Goal: Browse casually: Explore the website without a specific task or goal

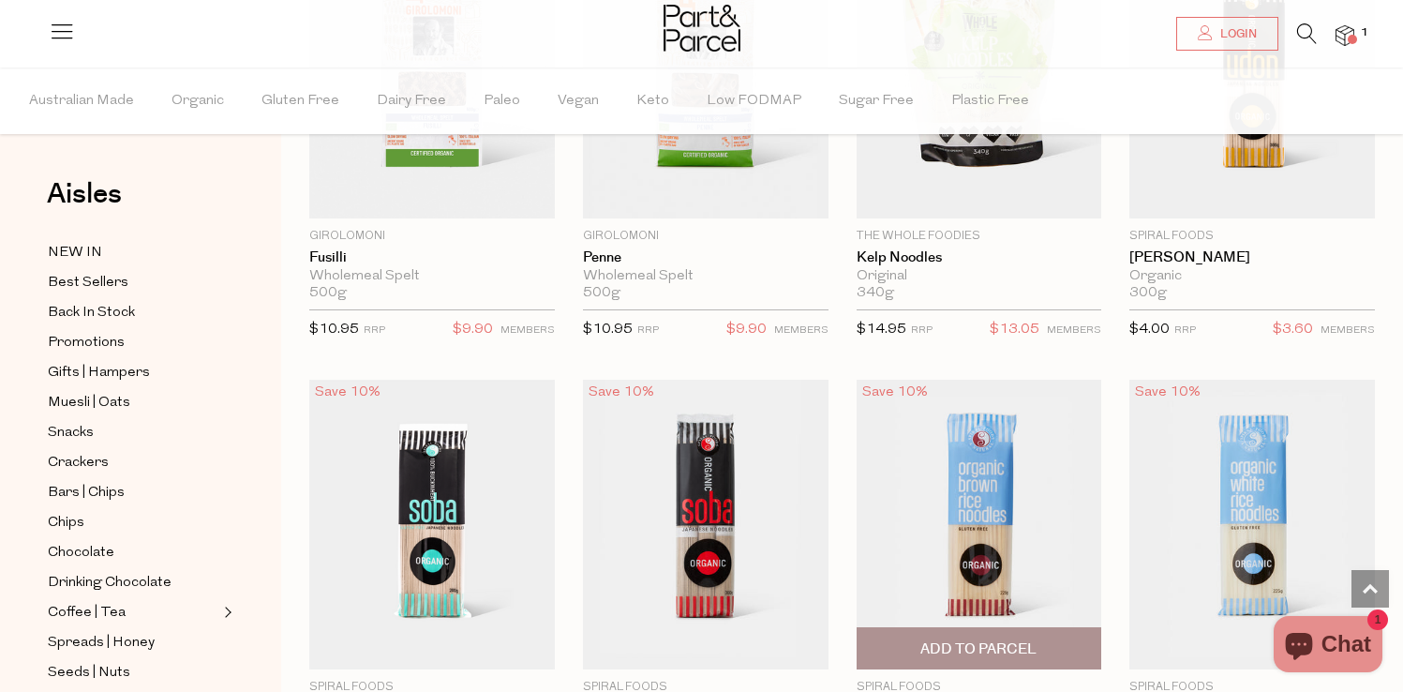
scroll to position [3951, 0]
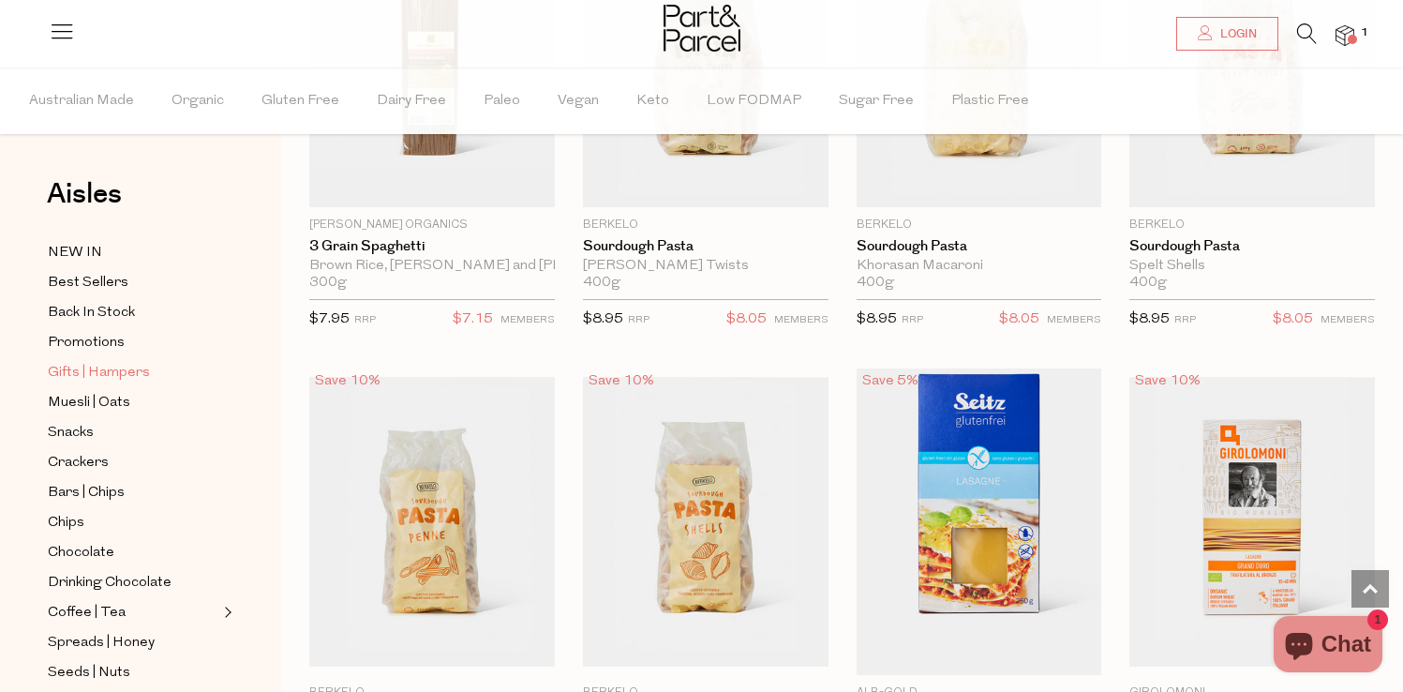
click at [111, 381] on span "Gifts | Hampers" at bounding box center [99, 373] width 102 height 22
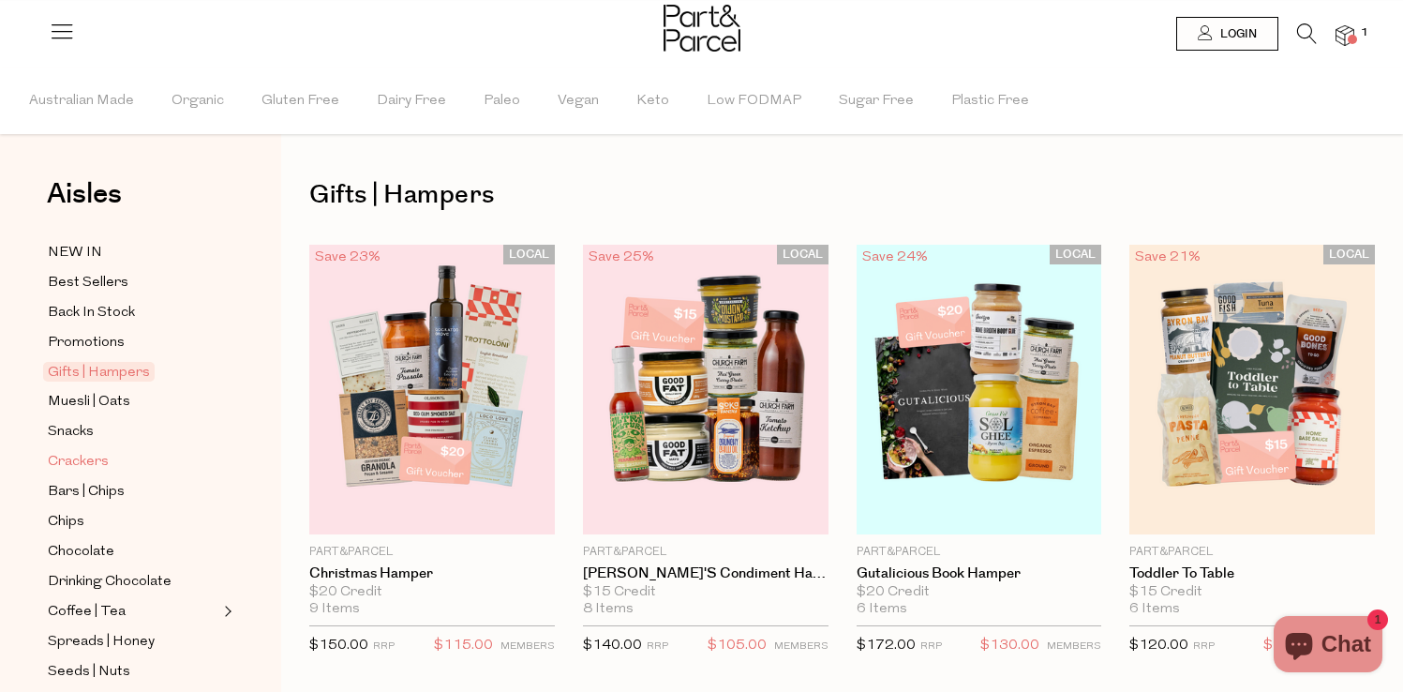
click at [89, 451] on span "Crackers" at bounding box center [78, 462] width 61 height 22
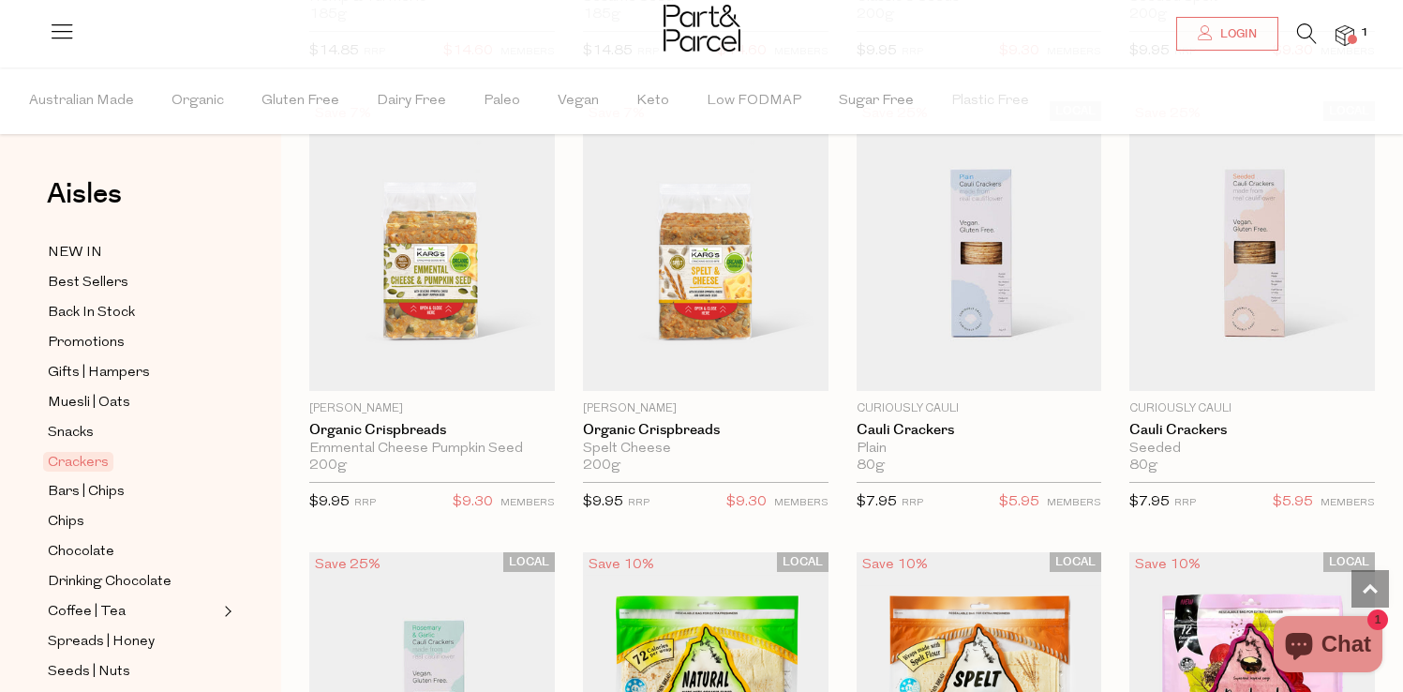
scroll to position [3300, 0]
click at [74, 528] on span "Chips" at bounding box center [66, 522] width 37 height 22
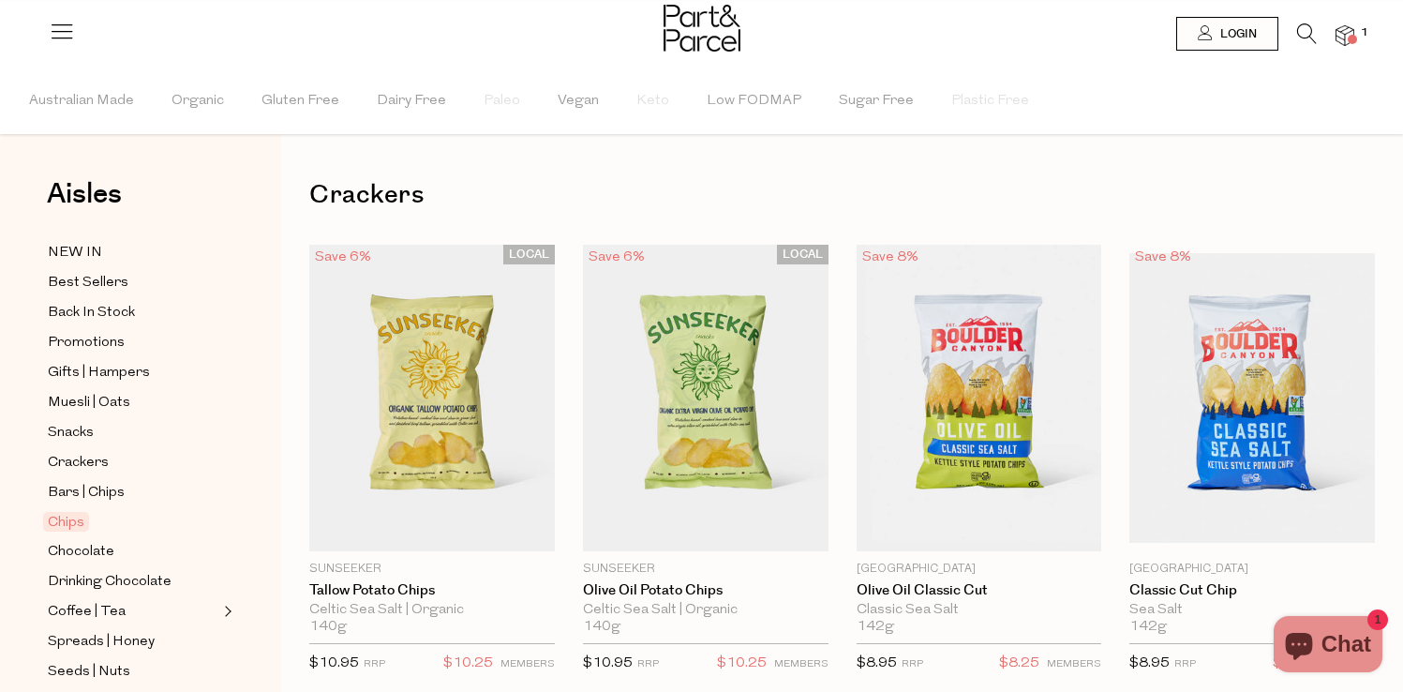
click at [84, 489] on span "Bars | Chips" at bounding box center [86, 493] width 77 height 22
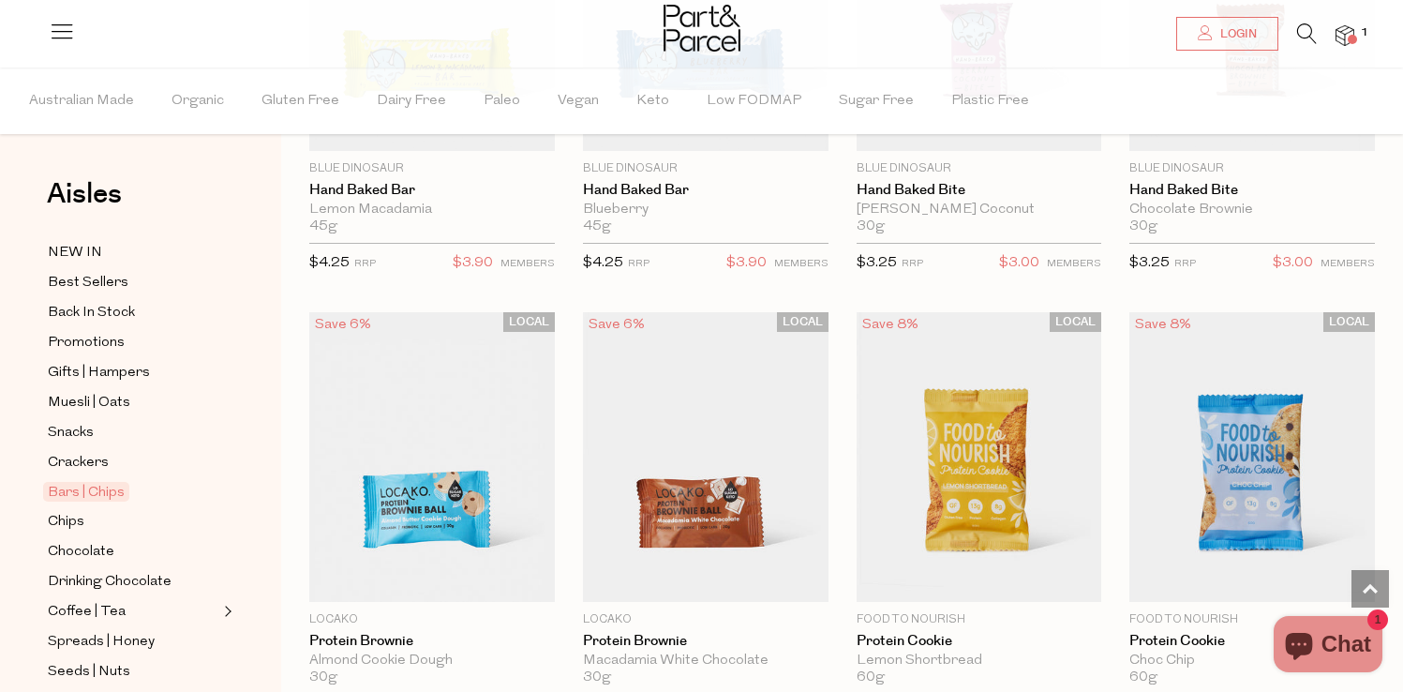
scroll to position [3108, 0]
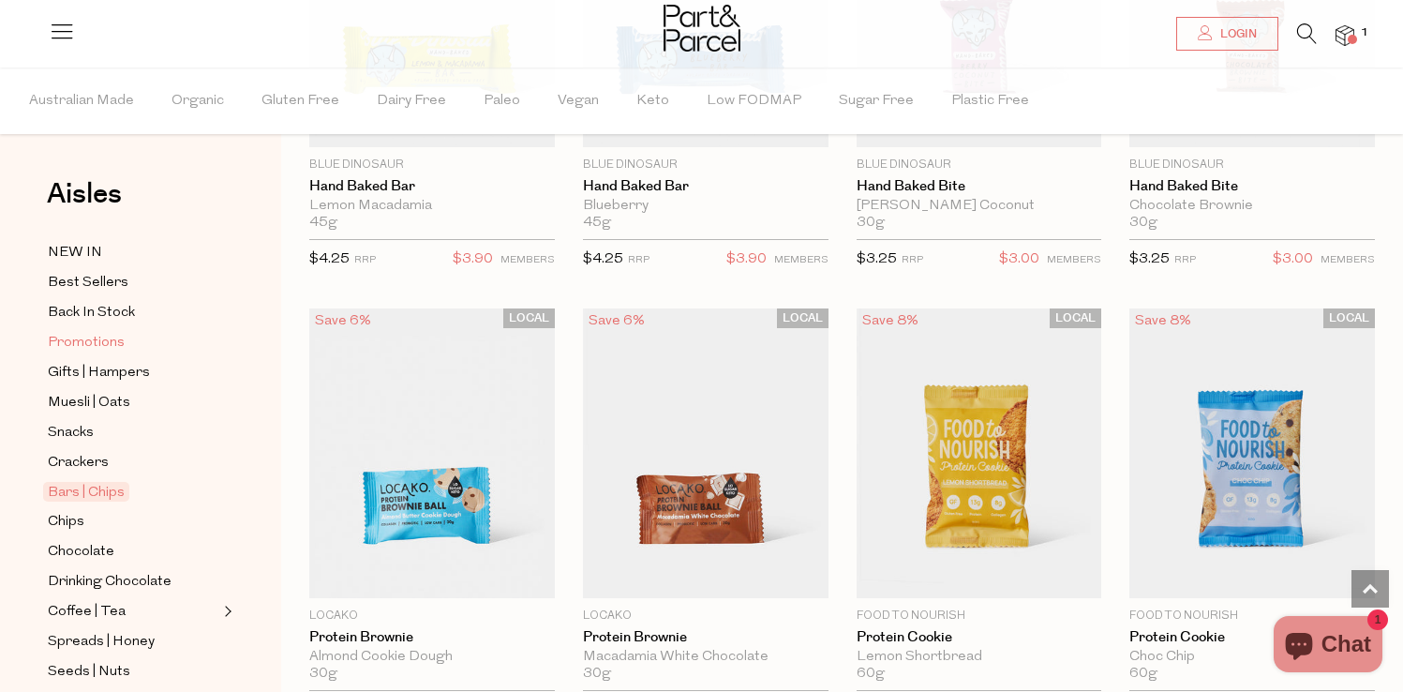
click at [146, 342] on link "Promotions" at bounding box center [133, 342] width 171 height 23
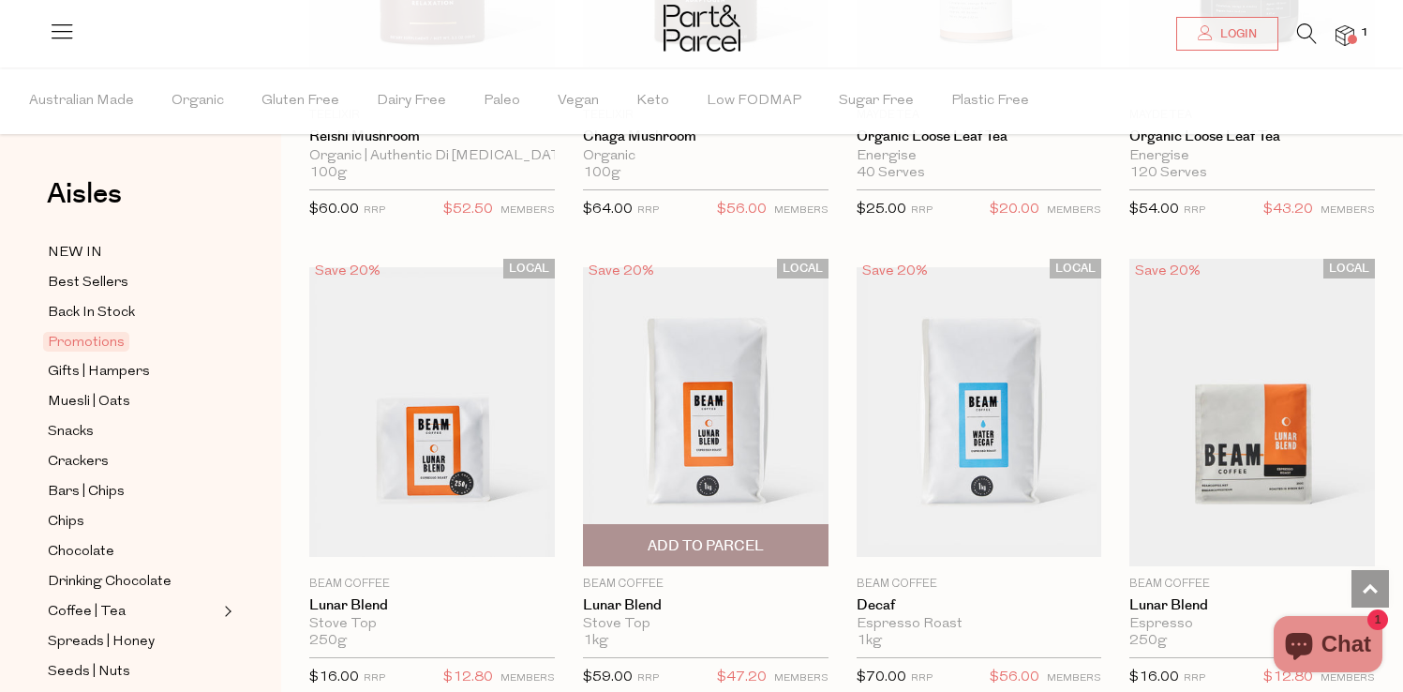
scroll to position [1984, 0]
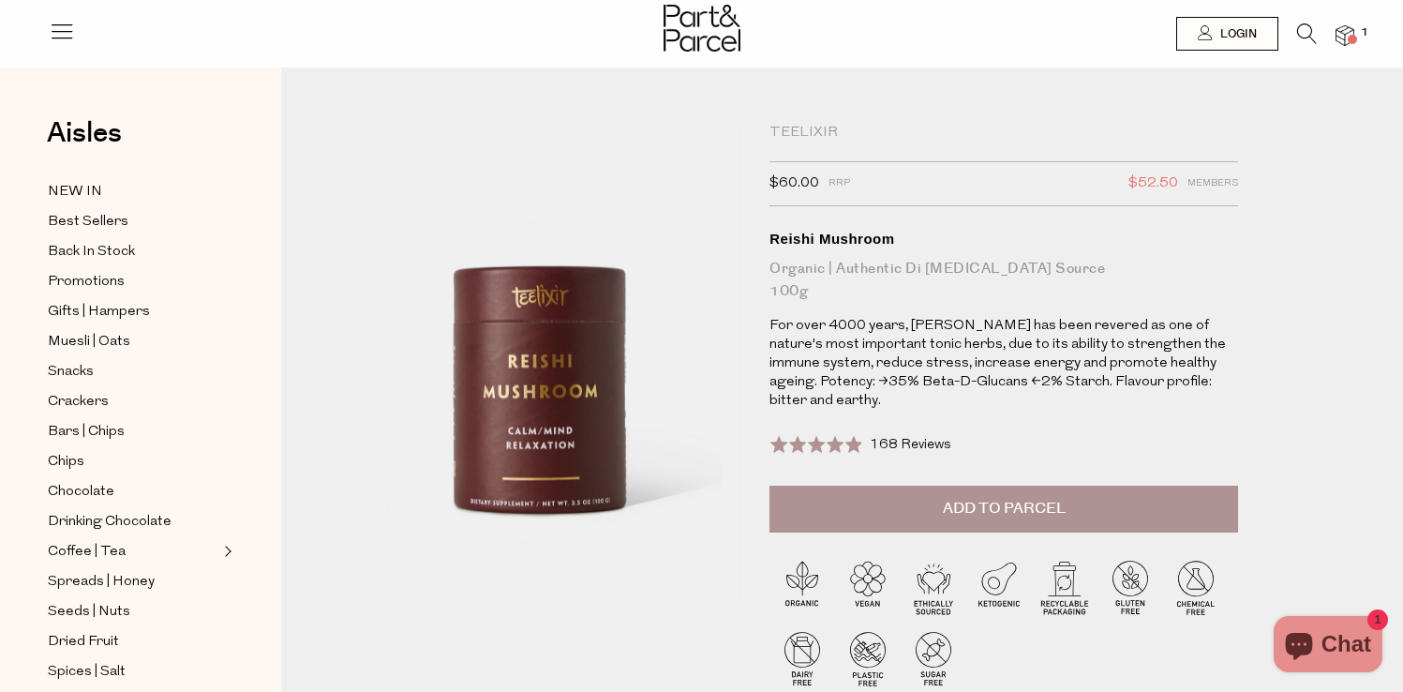
click at [339, 547] on img at bounding box center [699, 313] width 727 height 858
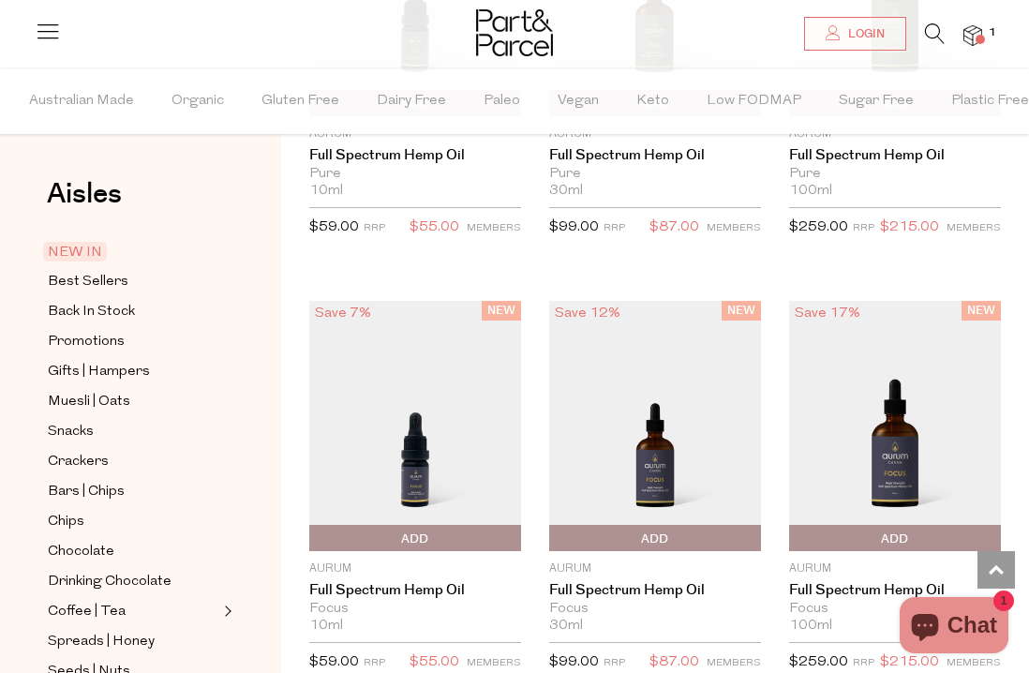
scroll to position [1808, 0]
